Goal: Information Seeking & Learning: Check status

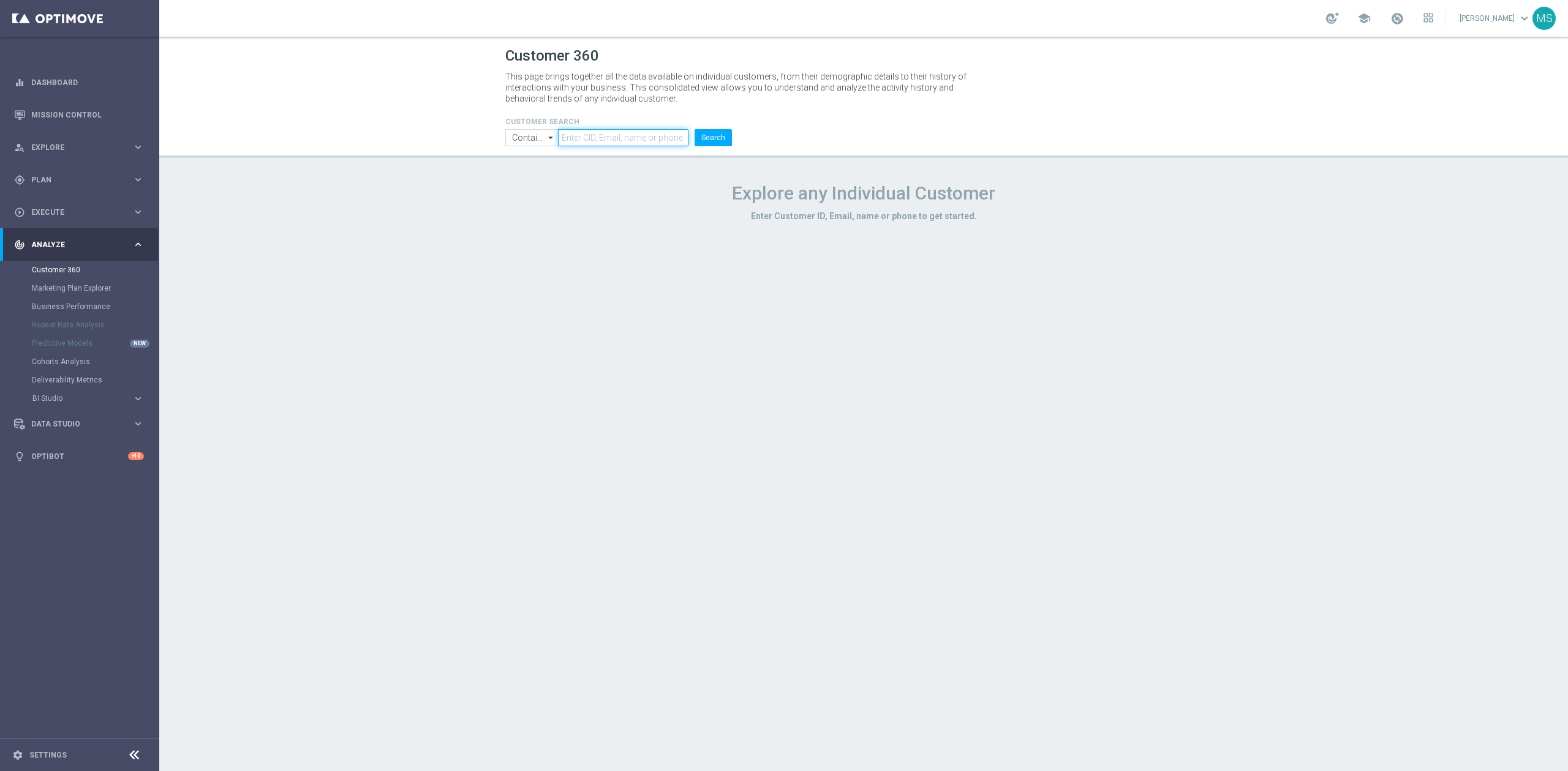
click at [569, 135] on input "text" at bounding box center [623, 137] width 130 height 17
paste input "825296"
type input "825296"
click at [522, 135] on input "Contains" at bounding box center [531, 137] width 52 height 17
click at [539, 177] on div "Equals" at bounding box center [531, 173] width 52 height 17
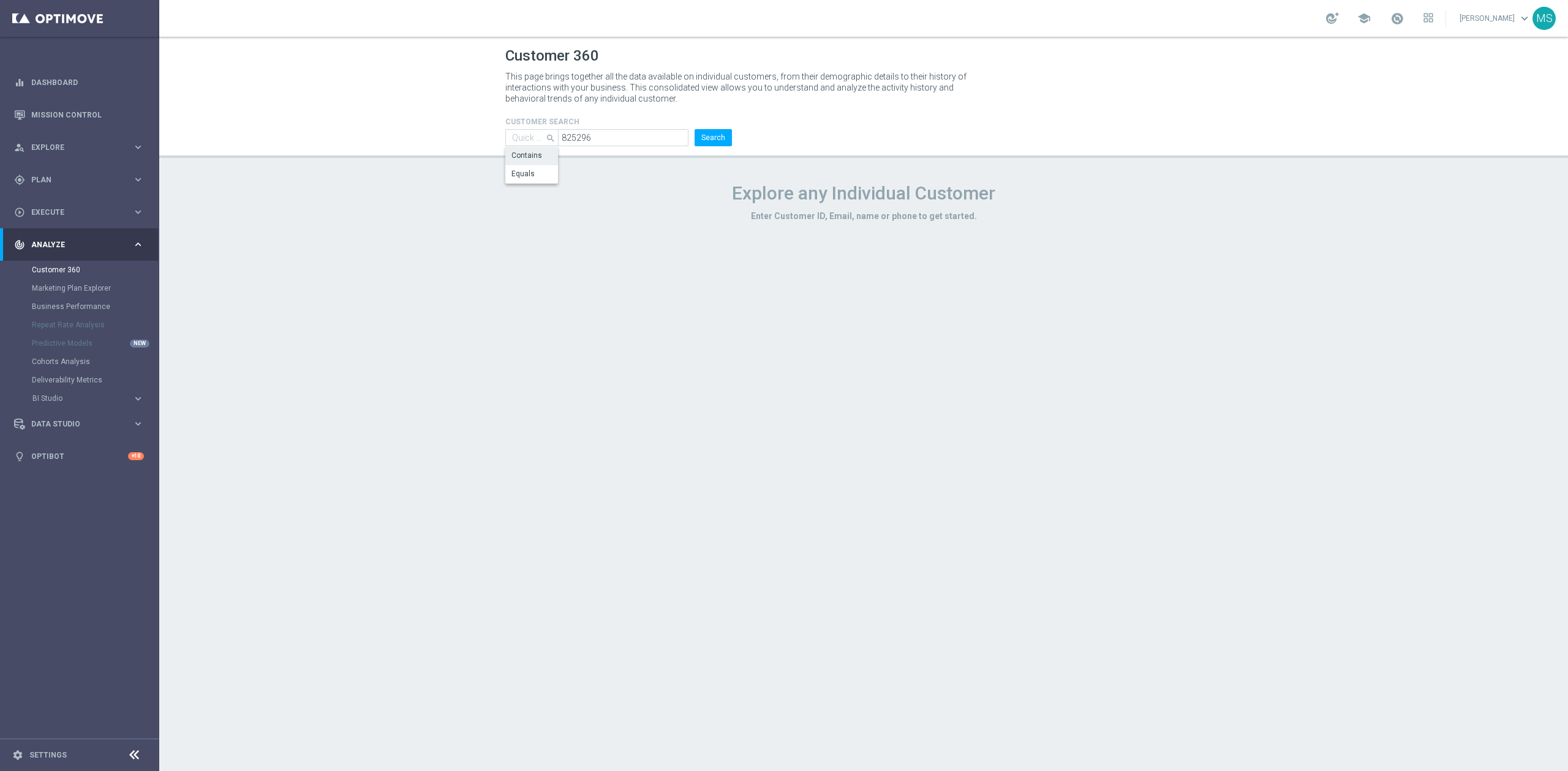
type input "Equals"
click at [718, 127] on form "CUSTOMER SEARCH Equals Equals arrow_drop_down Show Selected 0 of NaN Contains" at bounding box center [619, 132] width 227 height 29
click at [711, 137] on button "Search" at bounding box center [713, 137] width 38 height 17
